Goal: Information Seeking & Learning: Check status

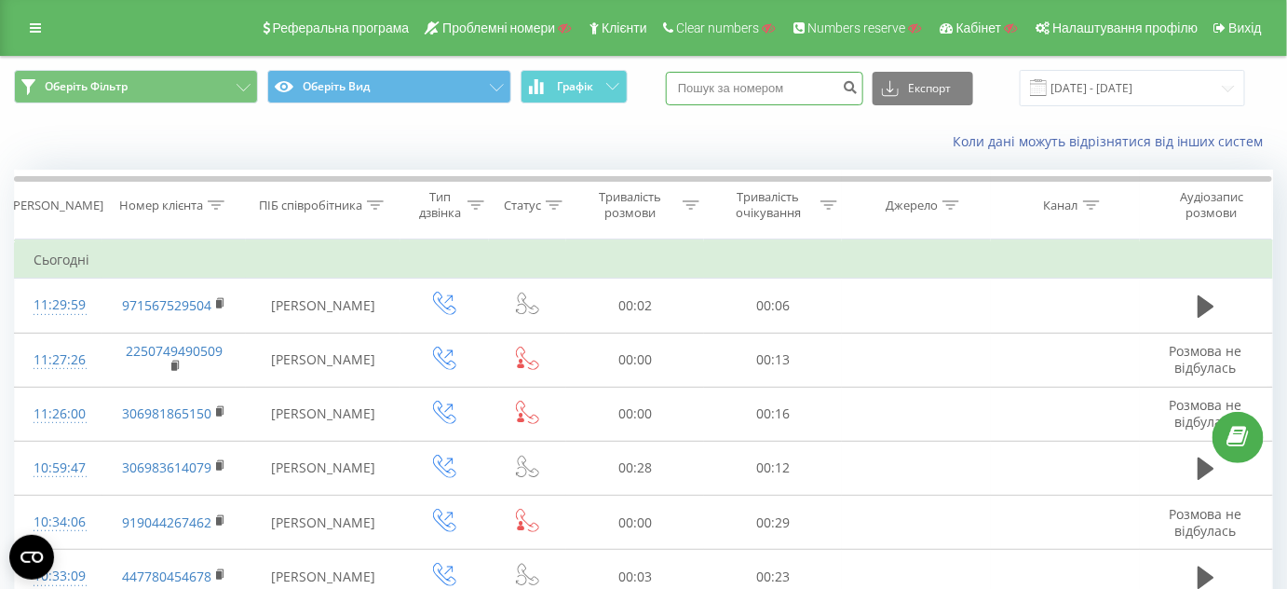
click at [809, 98] on input at bounding box center [764, 89] width 197 height 34
paste input "971567529504"
type input "971567529504"
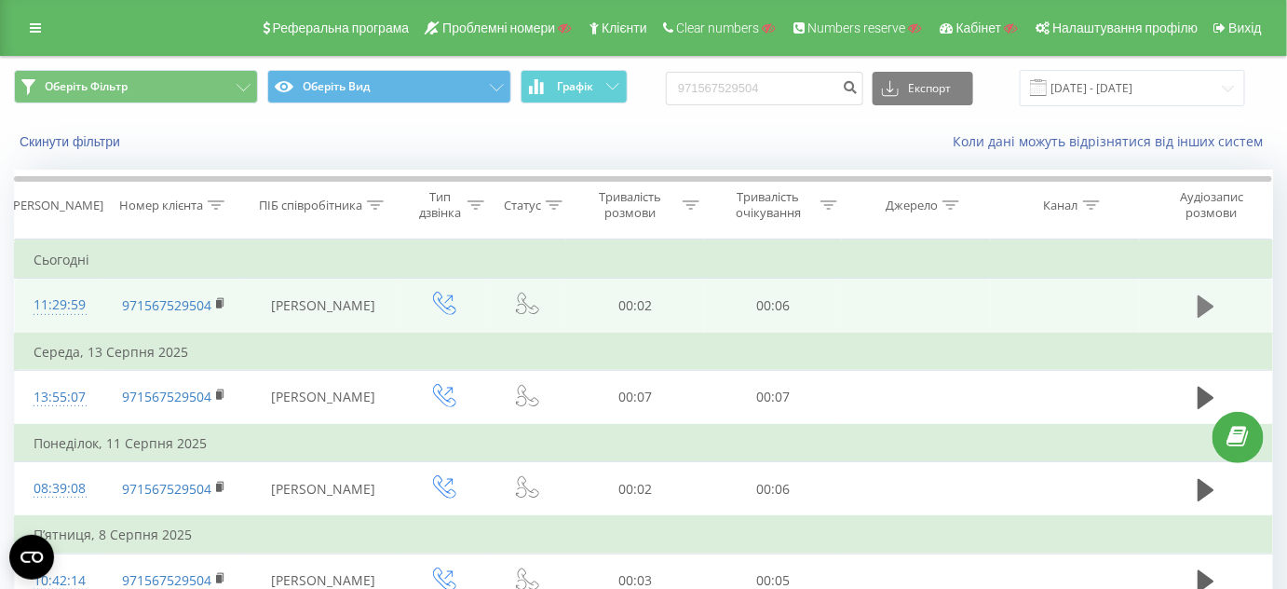
click at [1202, 304] on icon at bounding box center [1206, 306] width 17 height 22
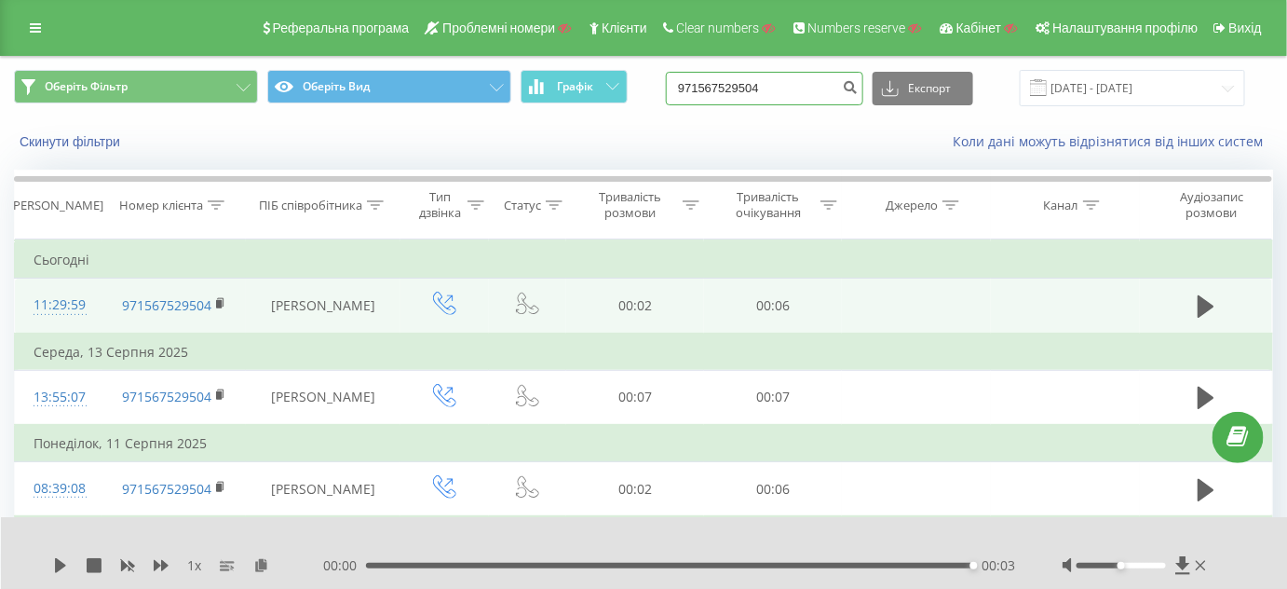
click at [817, 88] on input "971567529504" at bounding box center [764, 89] width 197 height 34
type input "9"
paste input "971555582151"
type input "971555582151"
click at [858, 88] on icon "submit" at bounding box center [851, 84] width 16 height 11
